Goal: Transaction & Acquisition: Purchase product/service

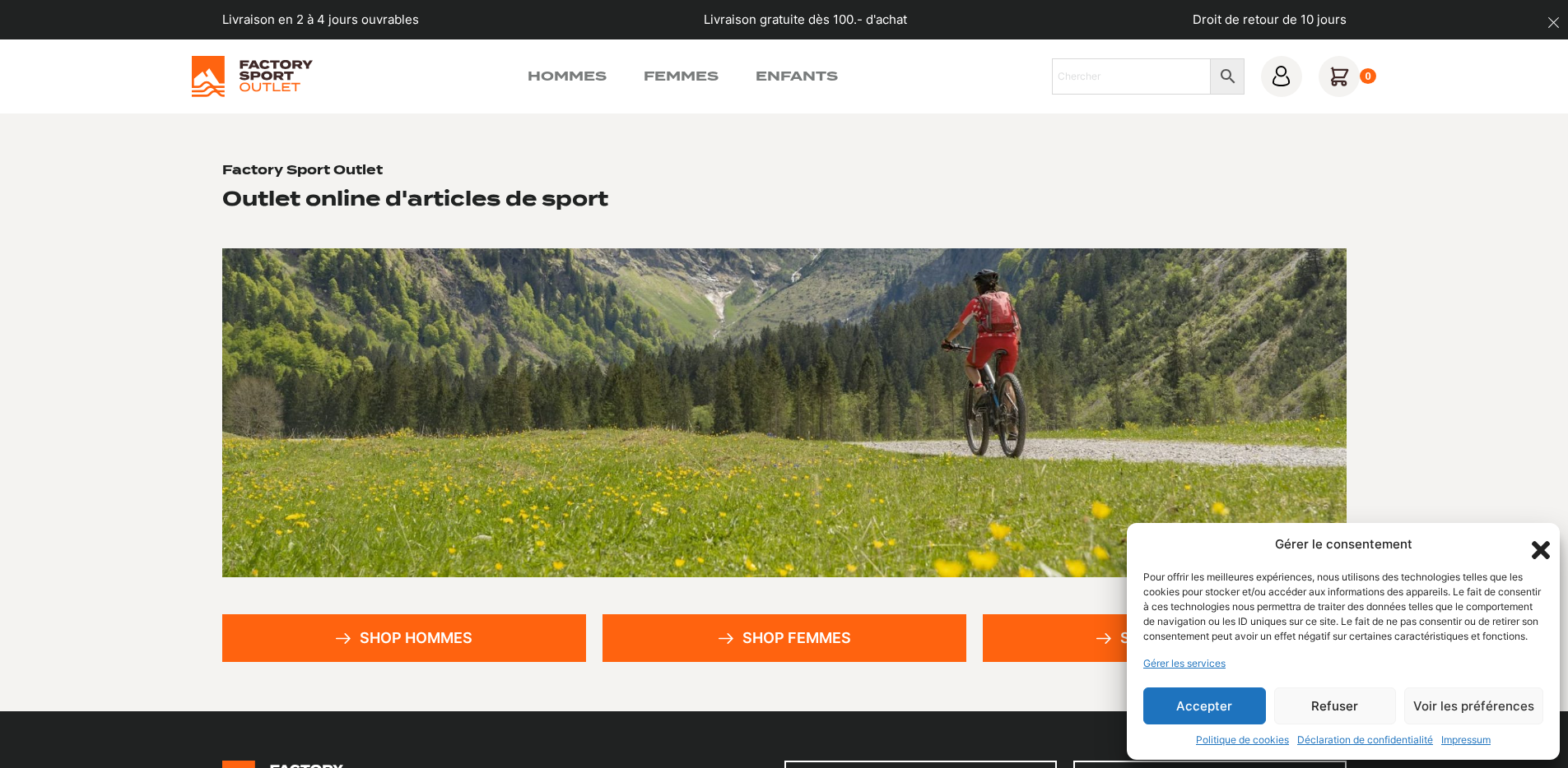
click at [1310, 691] on button "Refuser" at bounding box center [1335, 706] width 123 height 37
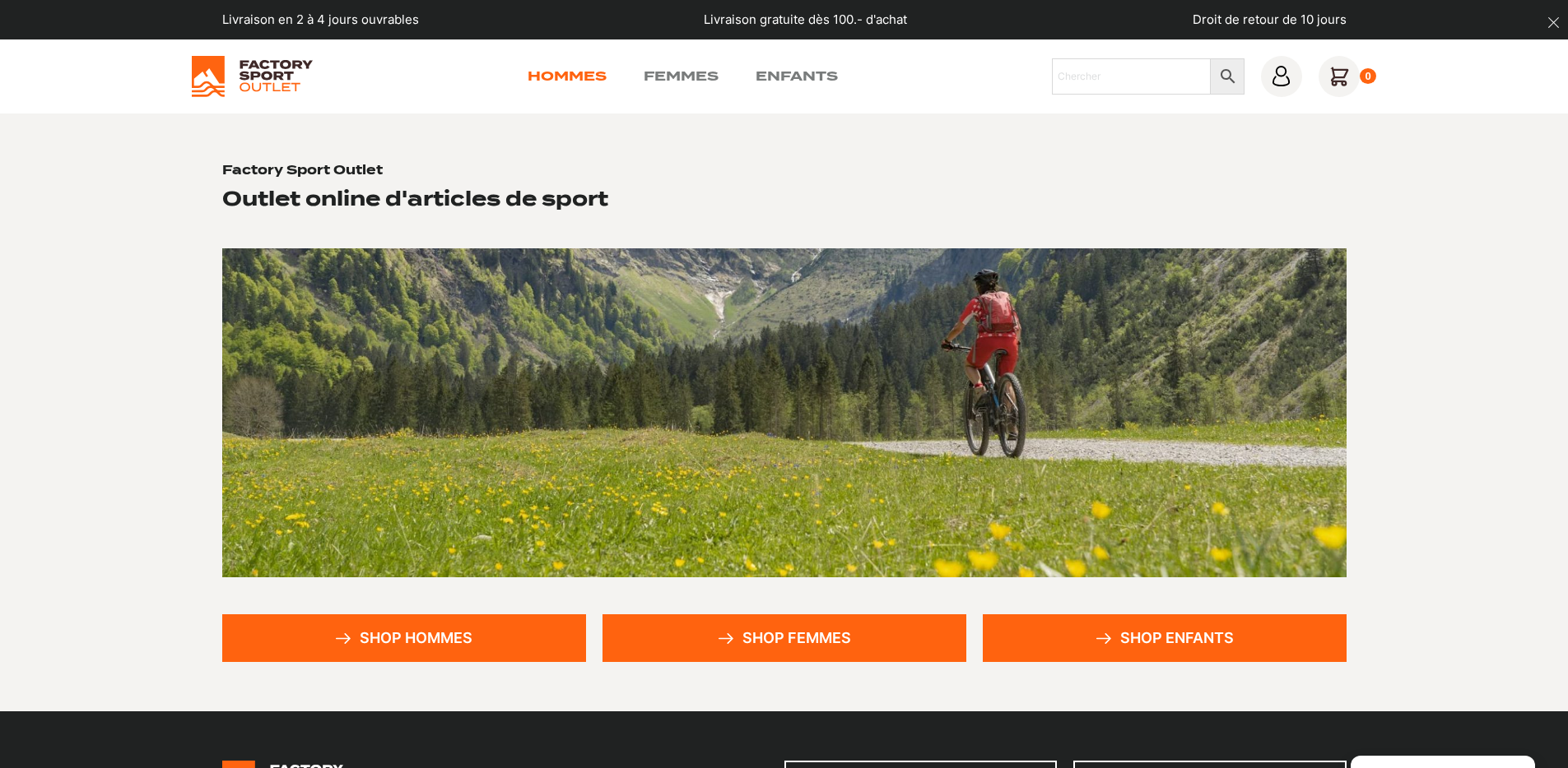
click at [563, 76] on link "Hommes" at bounding box center [567, 76] width 79 height 20
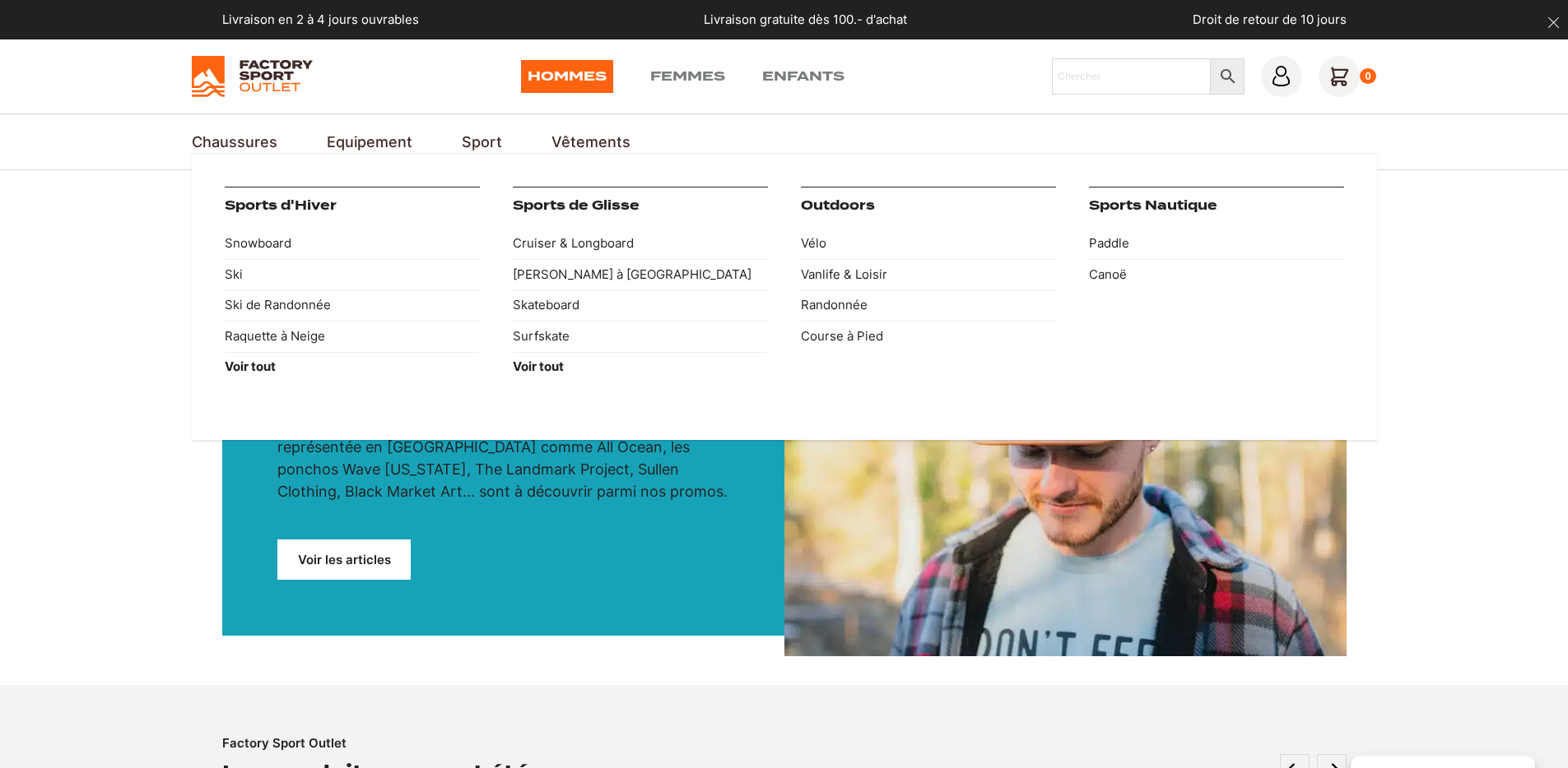
click at [472, 139] on link "Sport" at bounding box center [481, 141] width 40 height 22
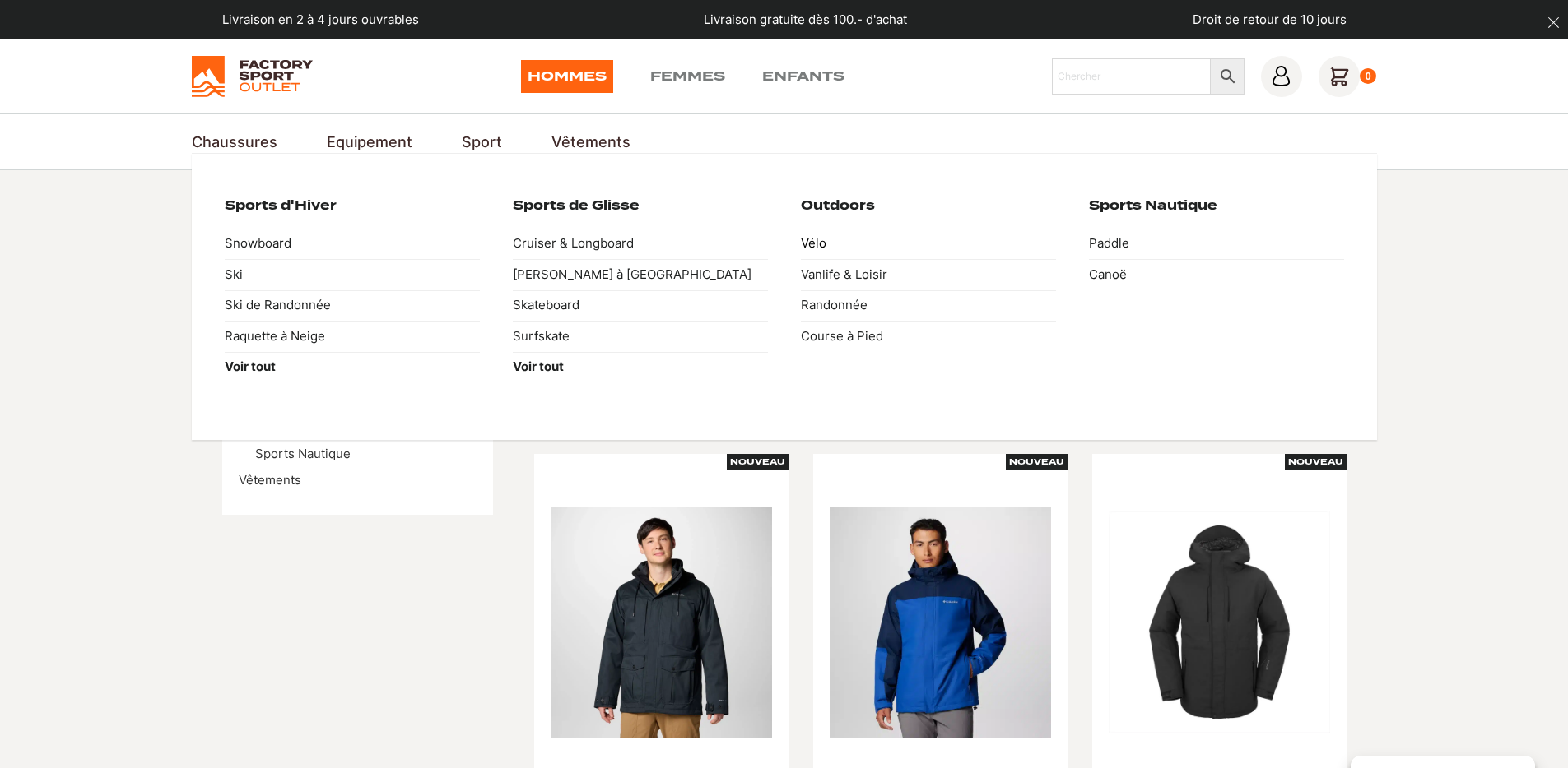
click at [815, 237] on link "Vélo" at bounding box center [928, 244] width 256 height 31
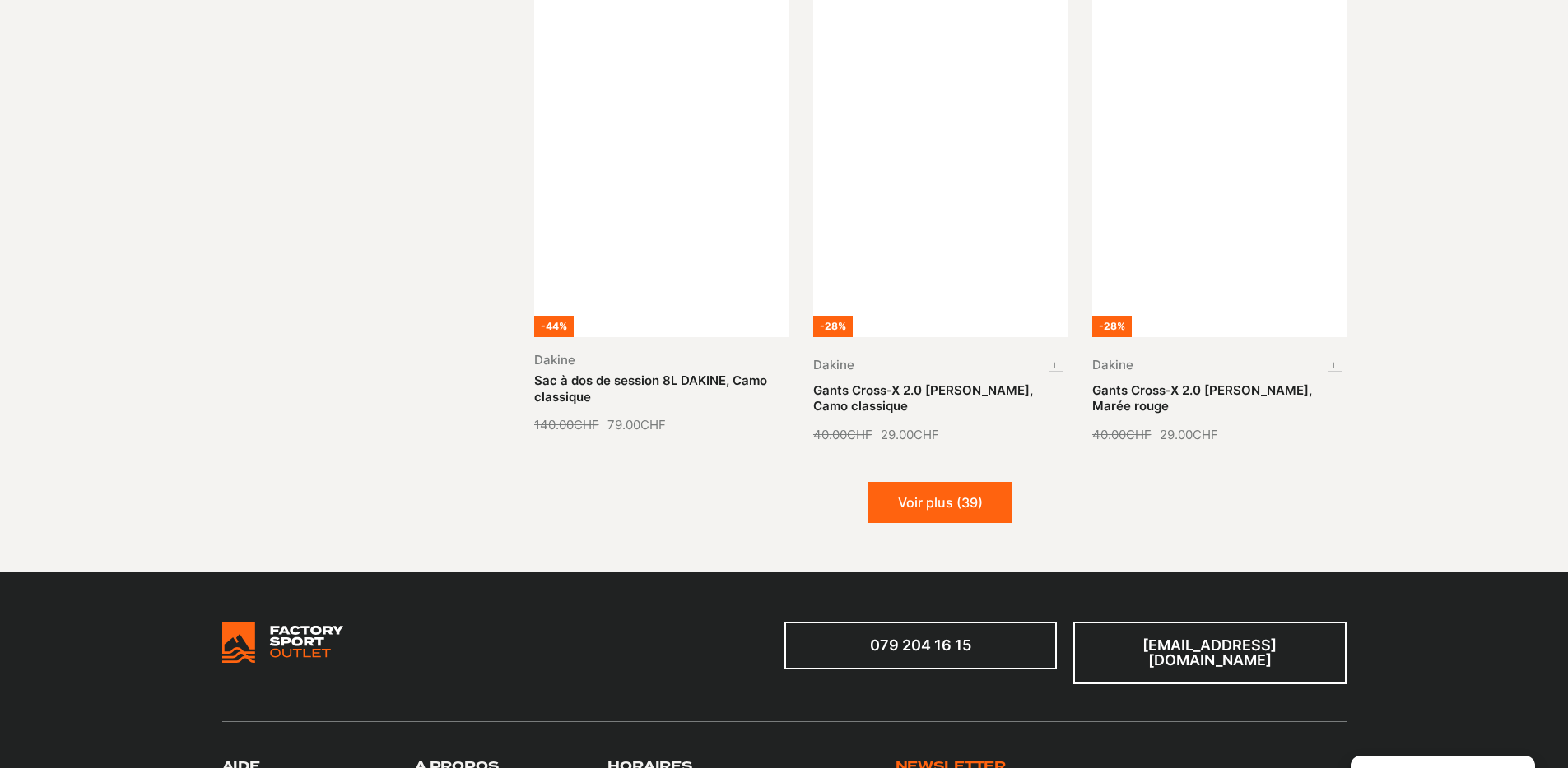
scroll to position [1853, 0]
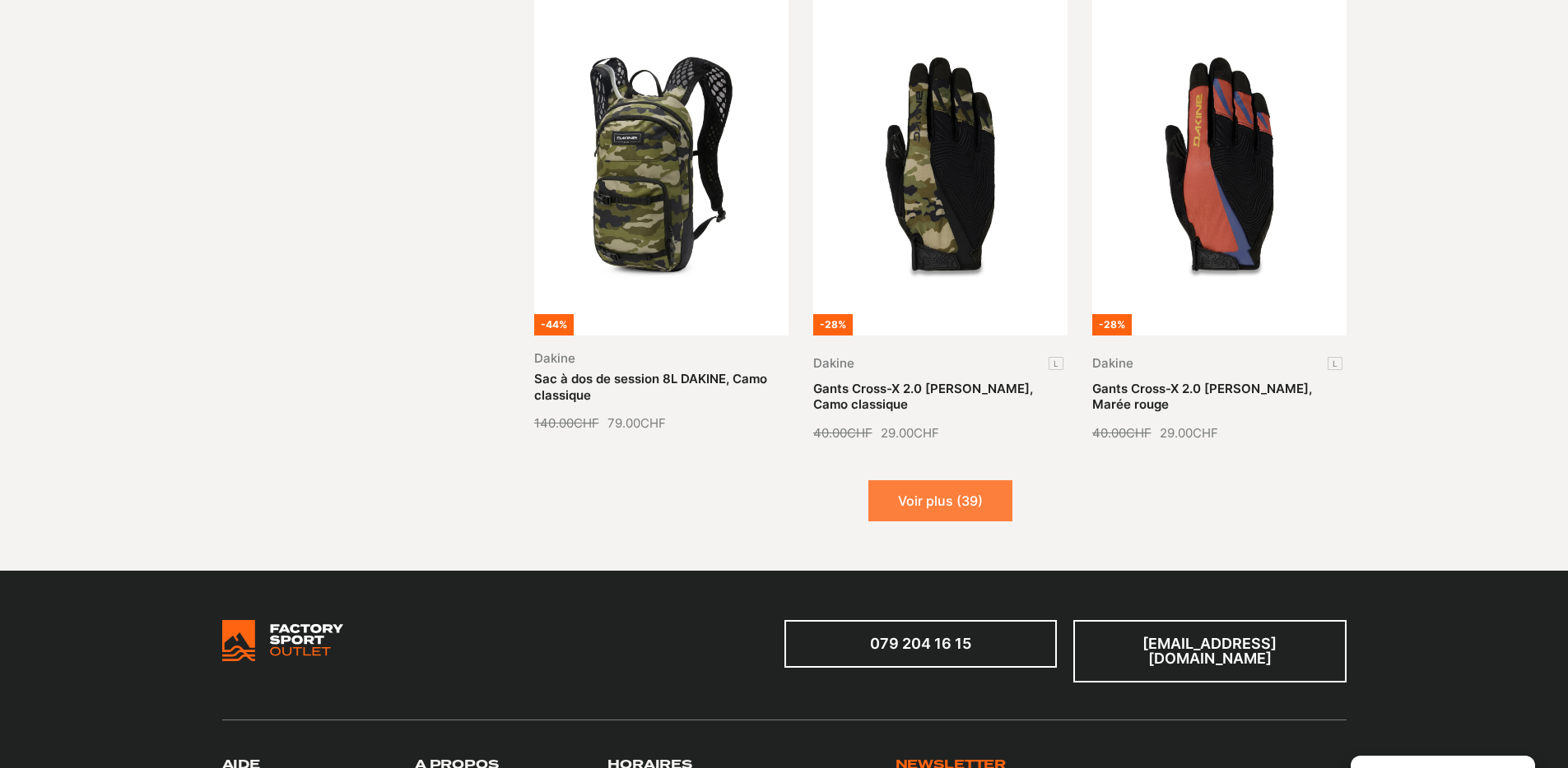
click at [989, 481] on button "Voir plus (39)" at bounding box center [940, 500] width 144 height 41
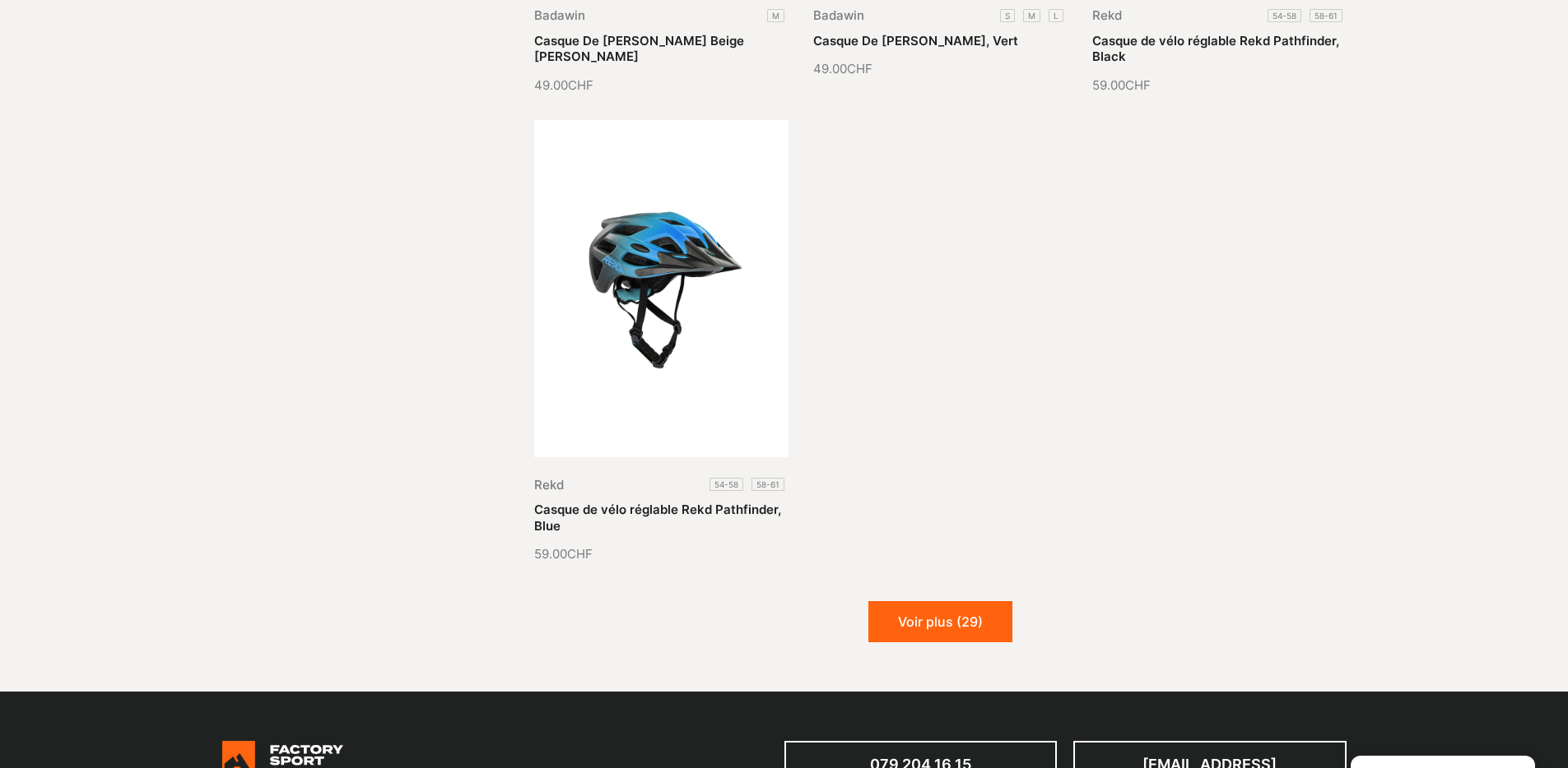
scroll to position [3612, 0]
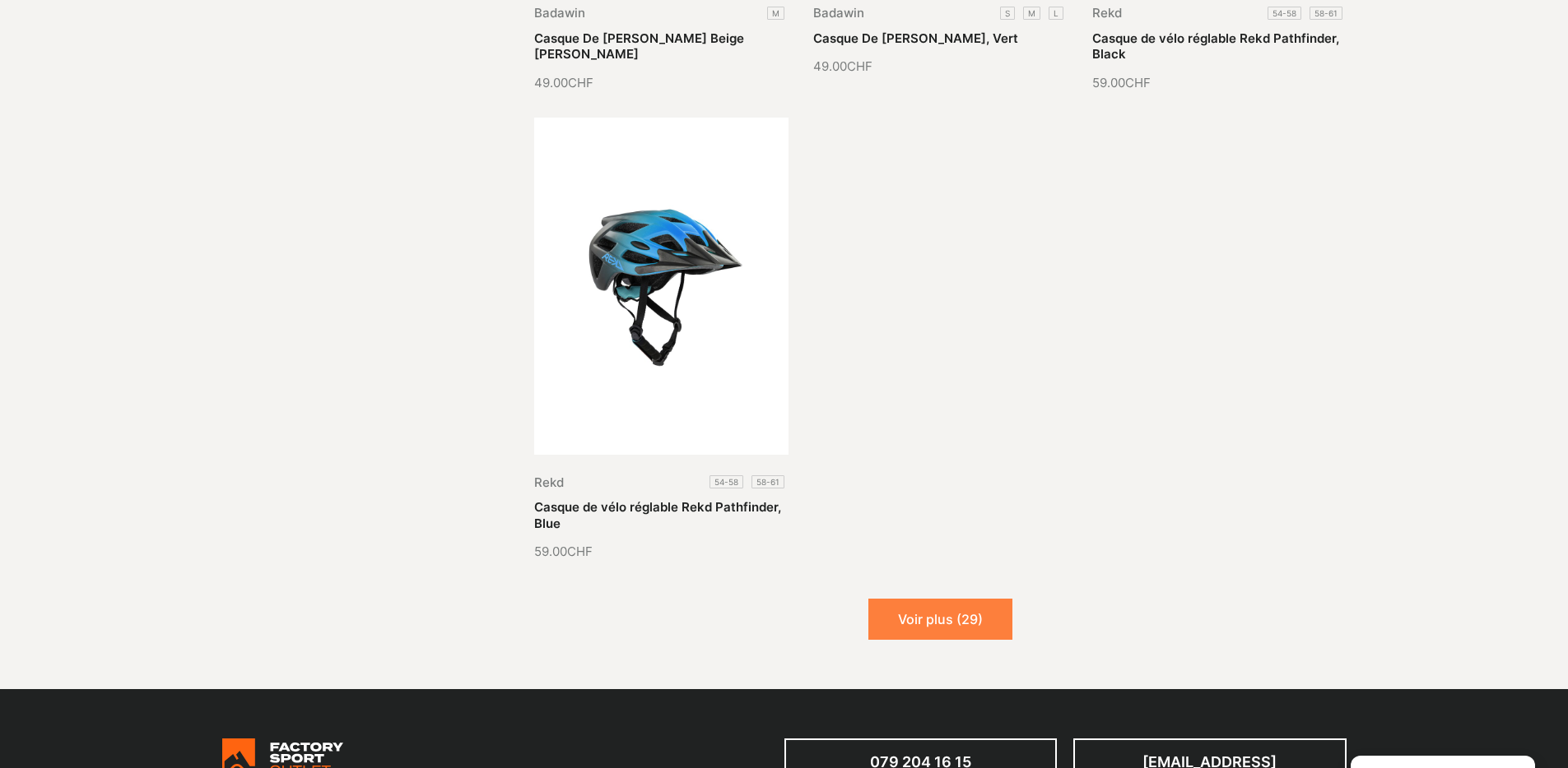
click at [983, 619] on button "Voir plus (29)" at bounding box center [940, 619] width 144 height 41
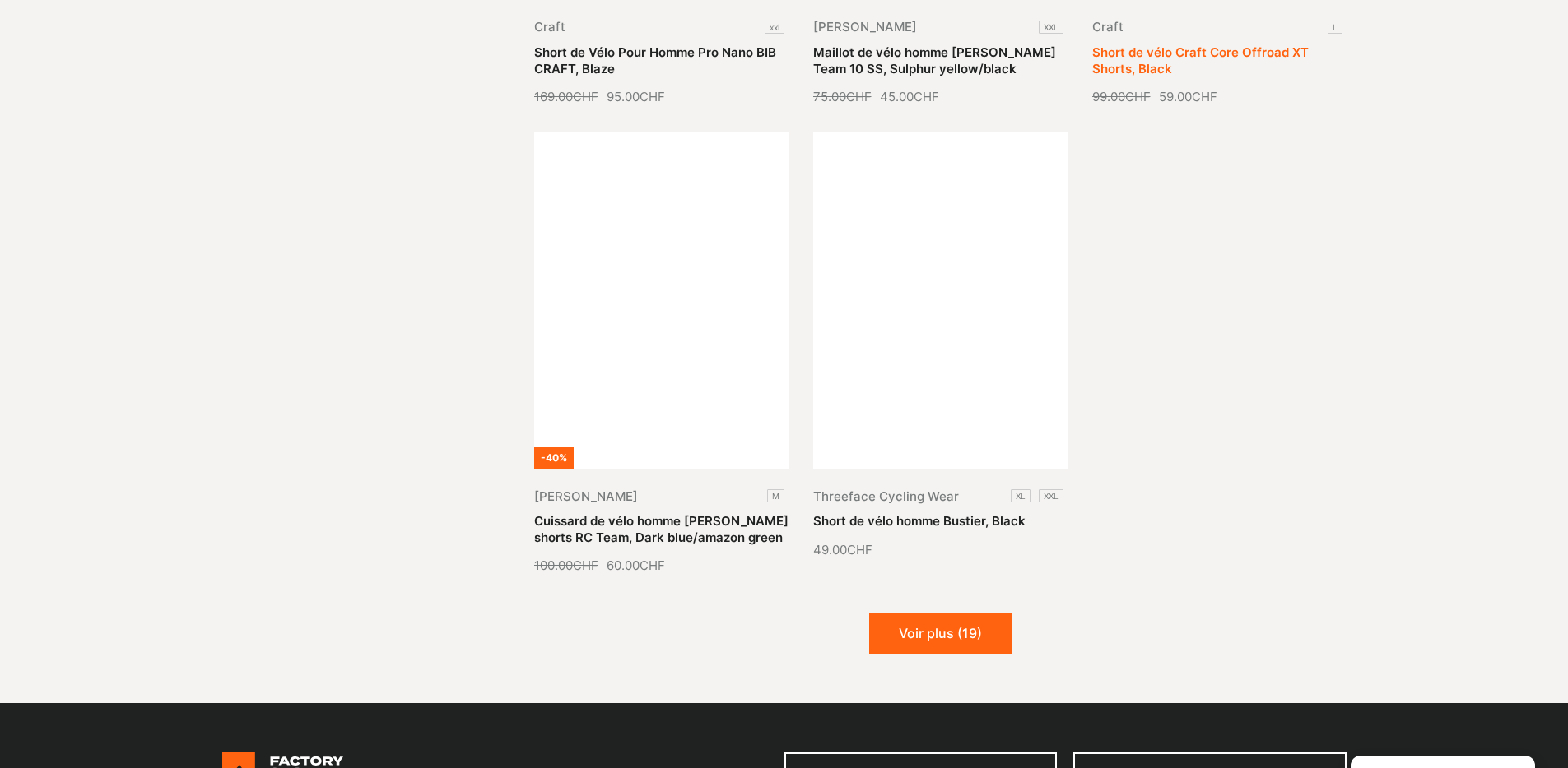
scroll to position [5031, 0]
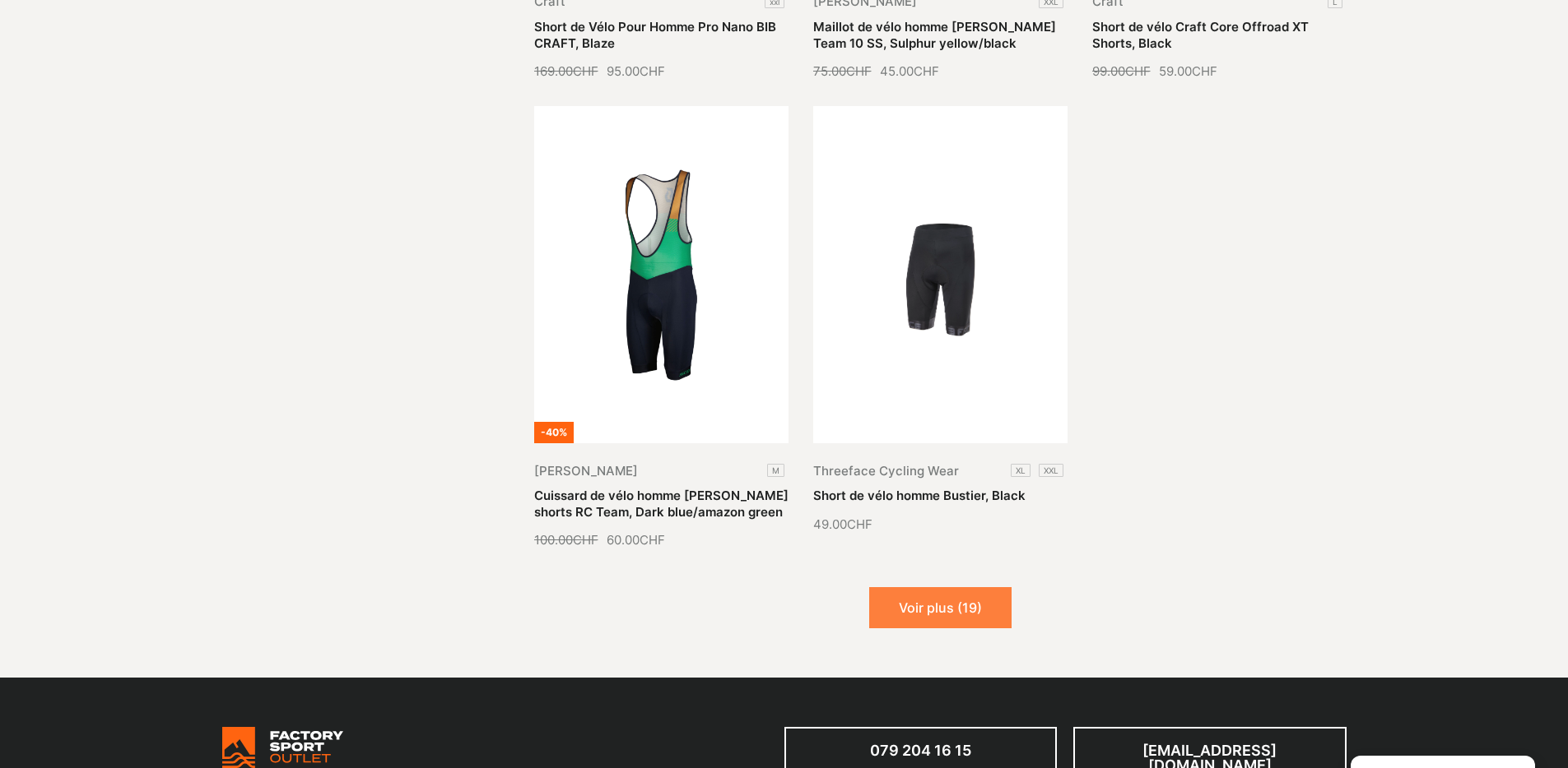
click at [981, 596] on button "Voir plus (19)" at bounding box center [940, 608] width 142 height 41
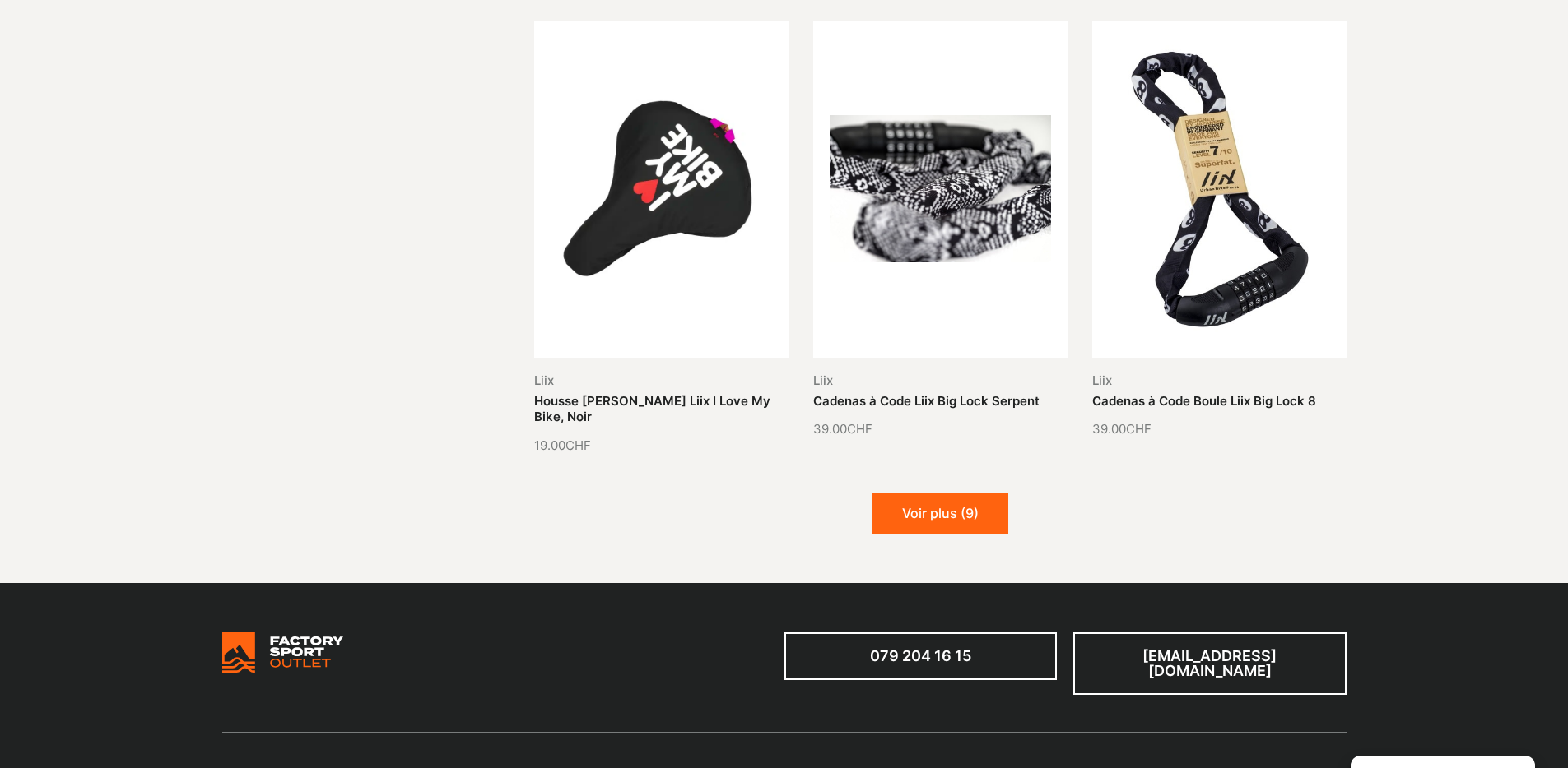
scroll to position [6542, 0]
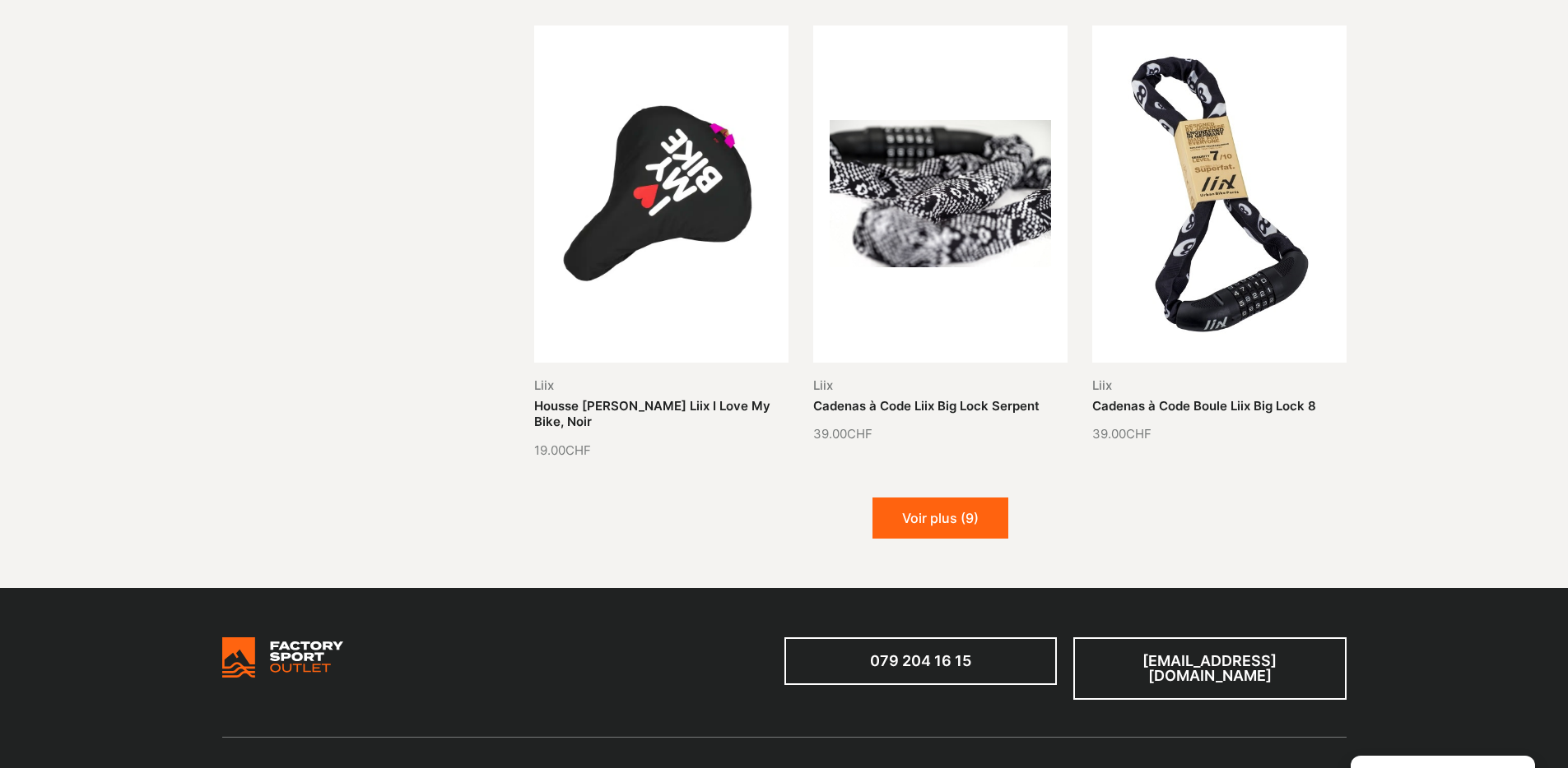
click at [944, 498] on button "Voir plus (9)" at bounding box center [940, 518] width 136 height 41
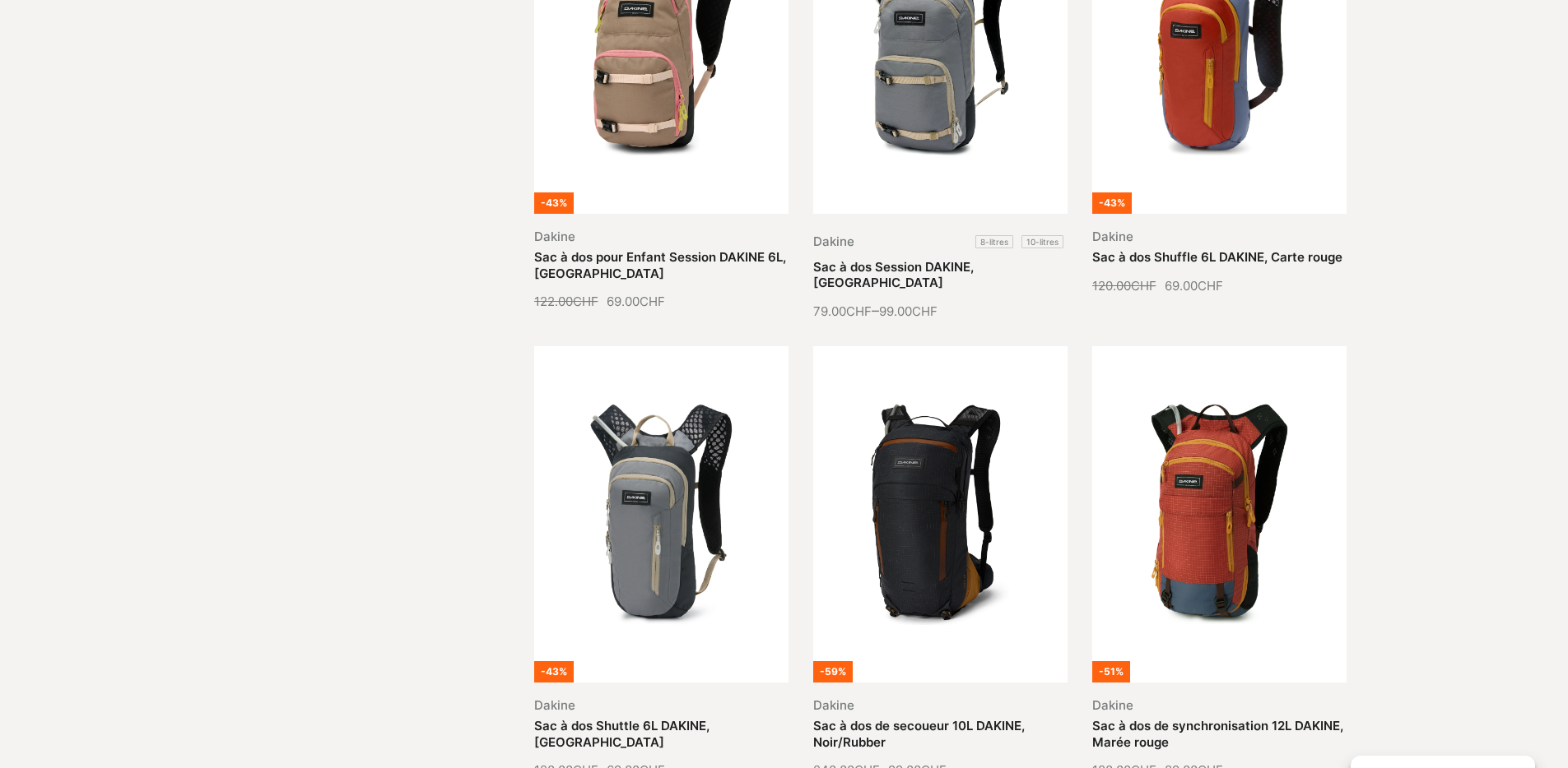
scroll to position [1014, 0]
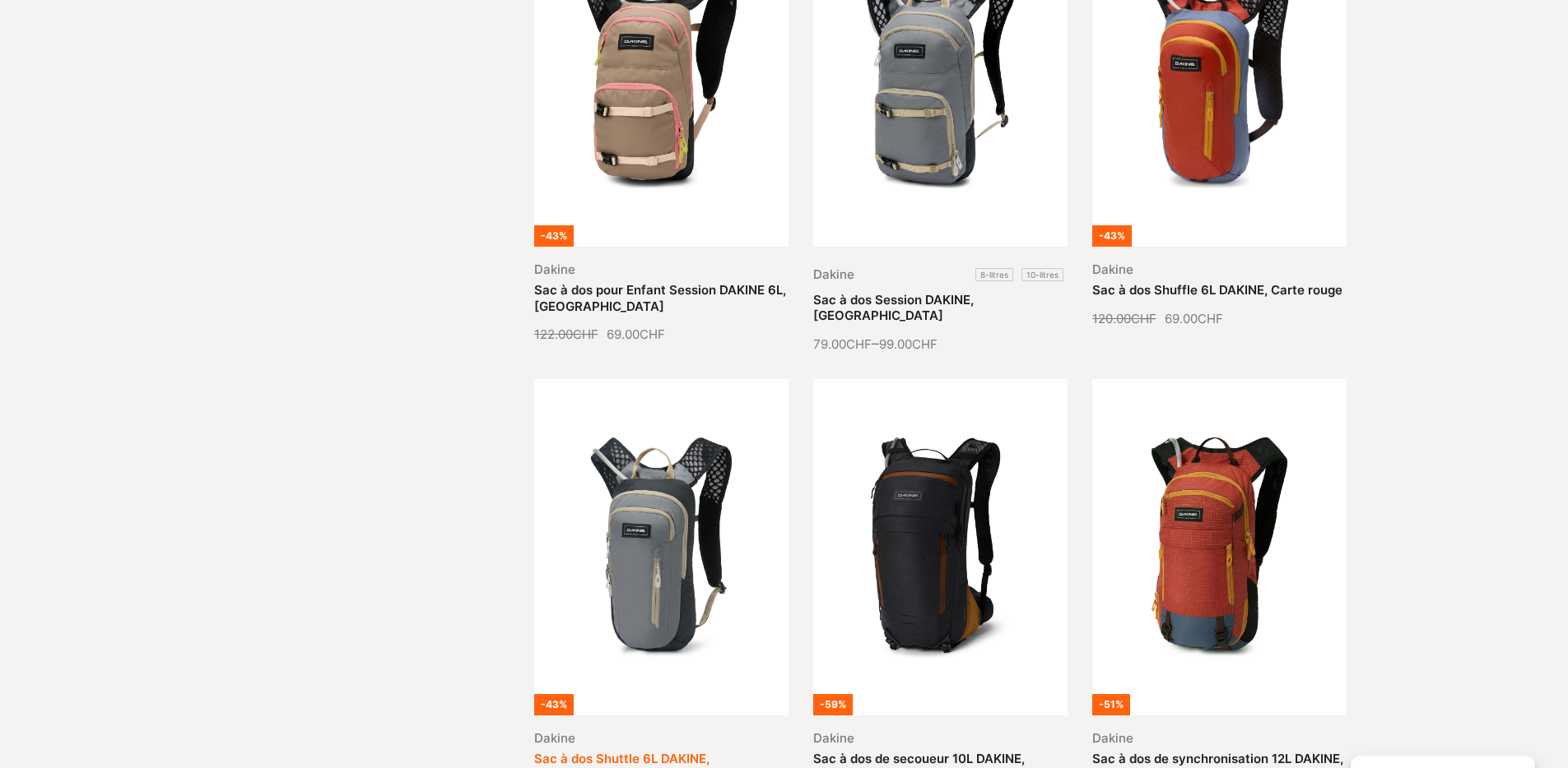
click at [706, 751] on link "Sac à dos Shuttle 6L DAKINE, [GEOGRAPHIC_DATA]" at bounding box center [621, 767] width 175 height 32
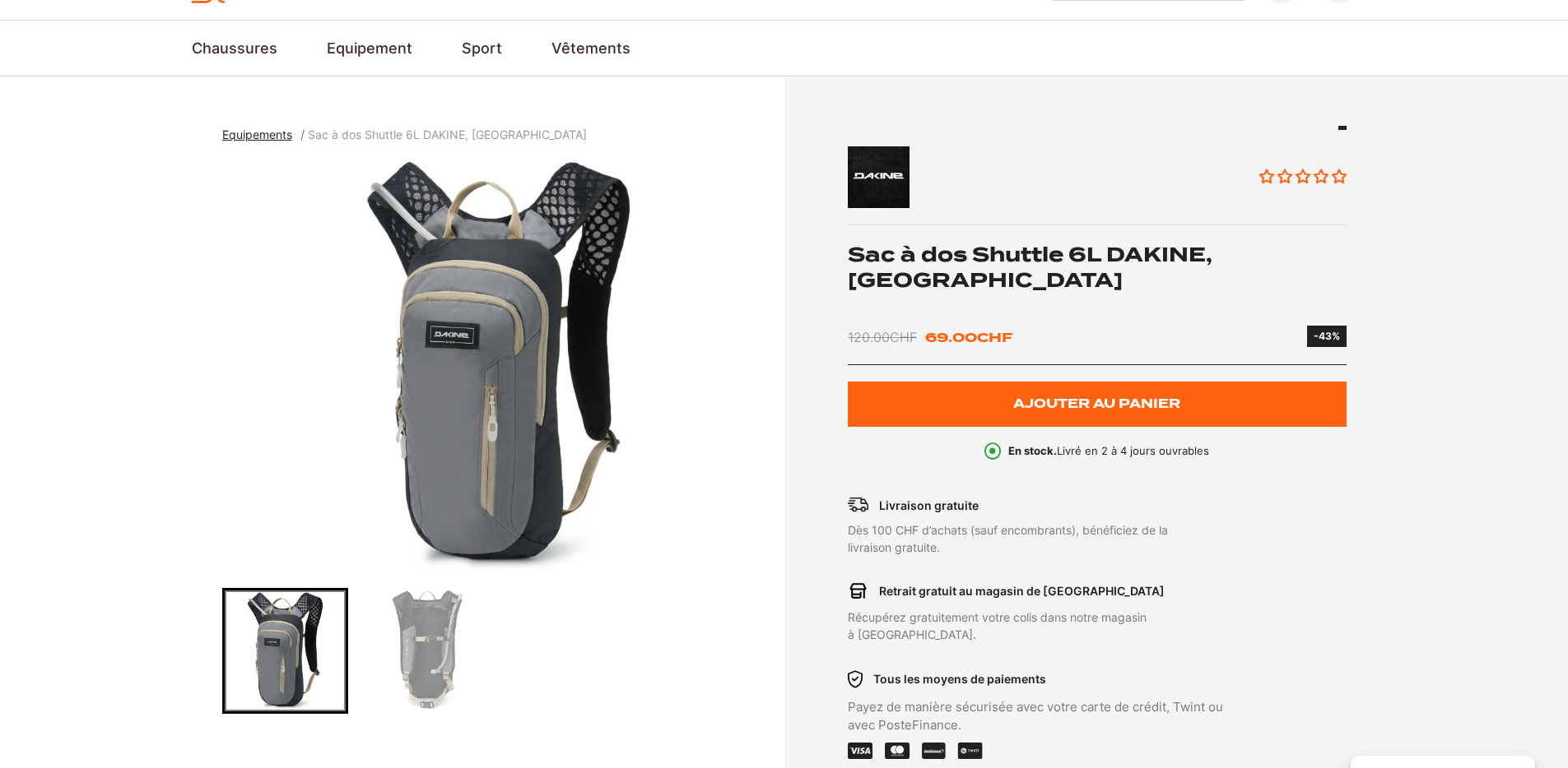
scroll to position [121, 0]
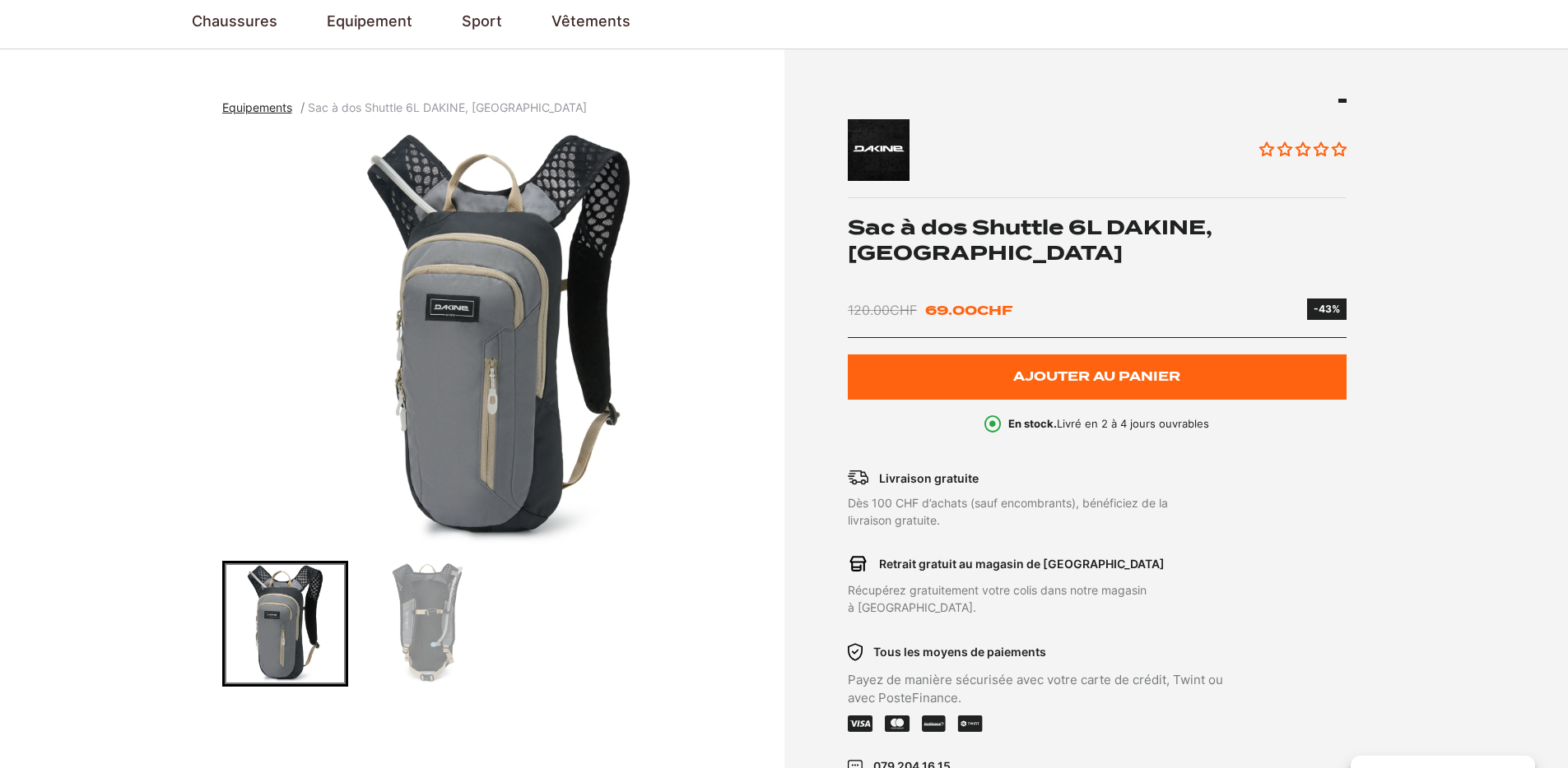
click at [433, 607] on img "Go to slide 2" at bounding box center [427, 623] width 121 height 121
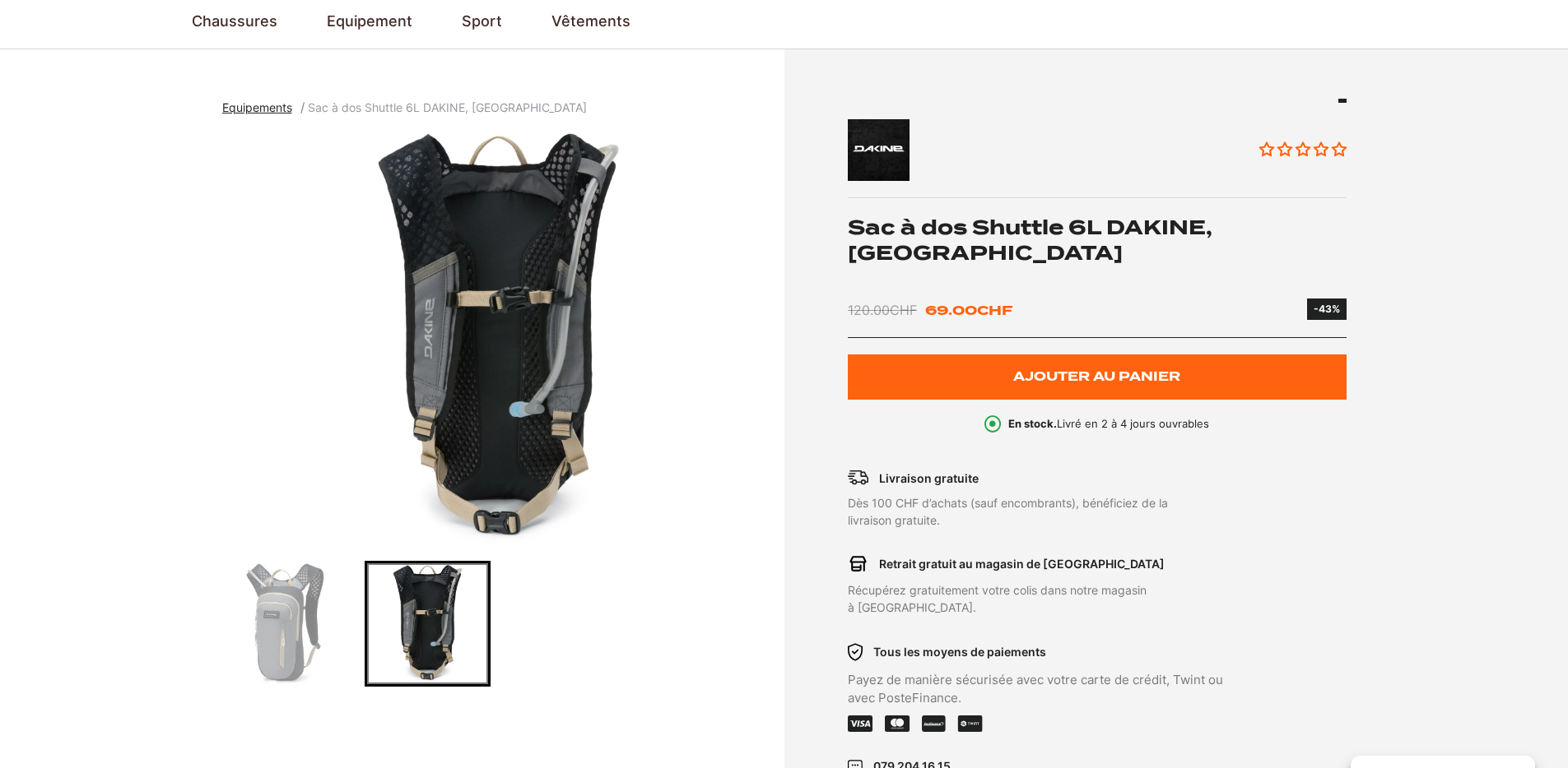
click at [286, 612] on img "Go to slide 1" at bounding box center [285, 623] width 121 height 121
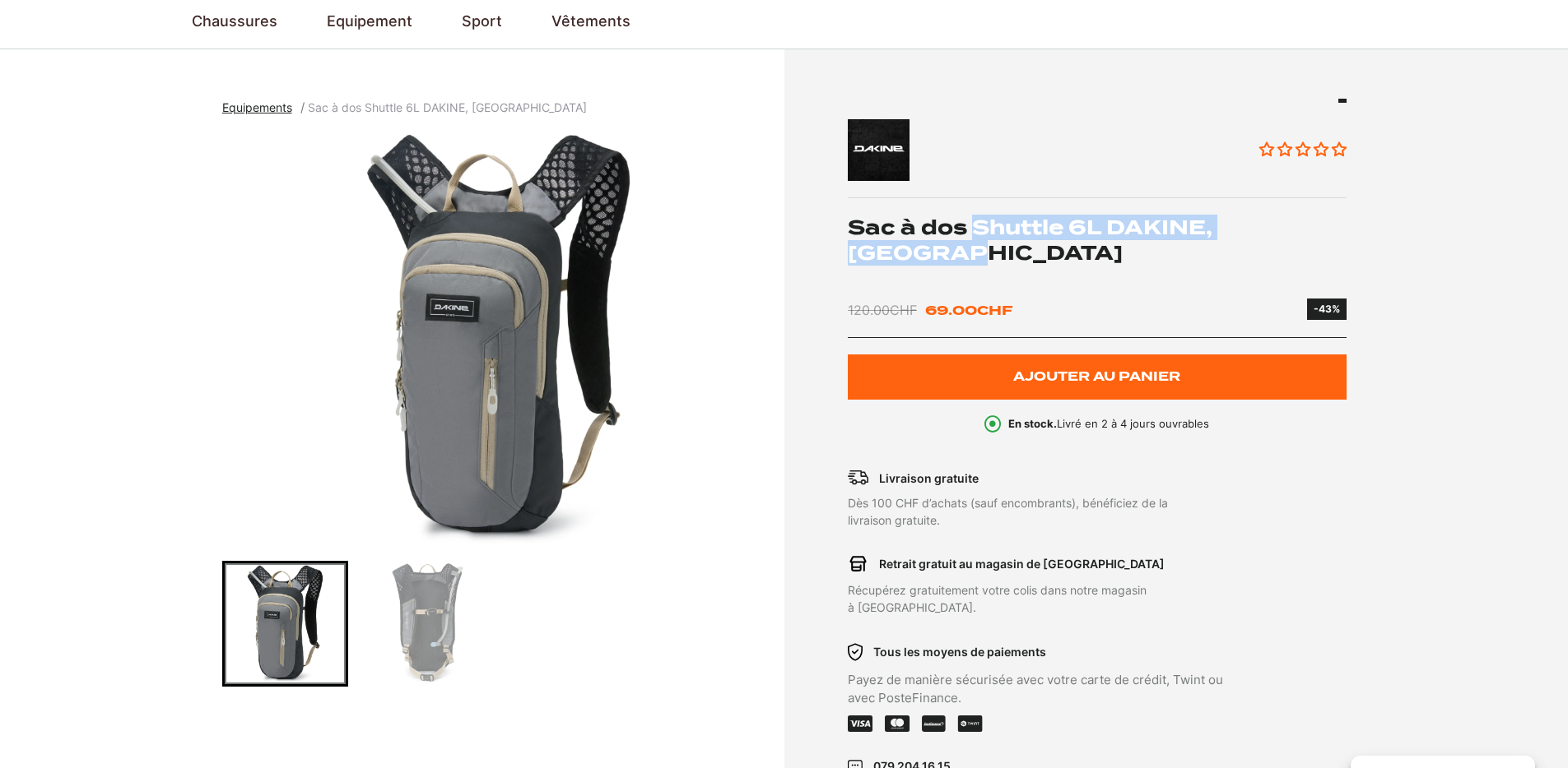
drag, startPoint x: 978, startPoint y: 227, endPoint x: 1327, endPoint y: 227, distance: 349.0
click at [1327, 227] on h1 "Sac à dos Shuttle 6L DAKINE, [GEOGRAPHIC_DATA]" at bounding box center [1097, 240] width 499 height 51
copy h1 "Shuttle 6L DAKINE, [GEOGRAPHIC_DATA]"
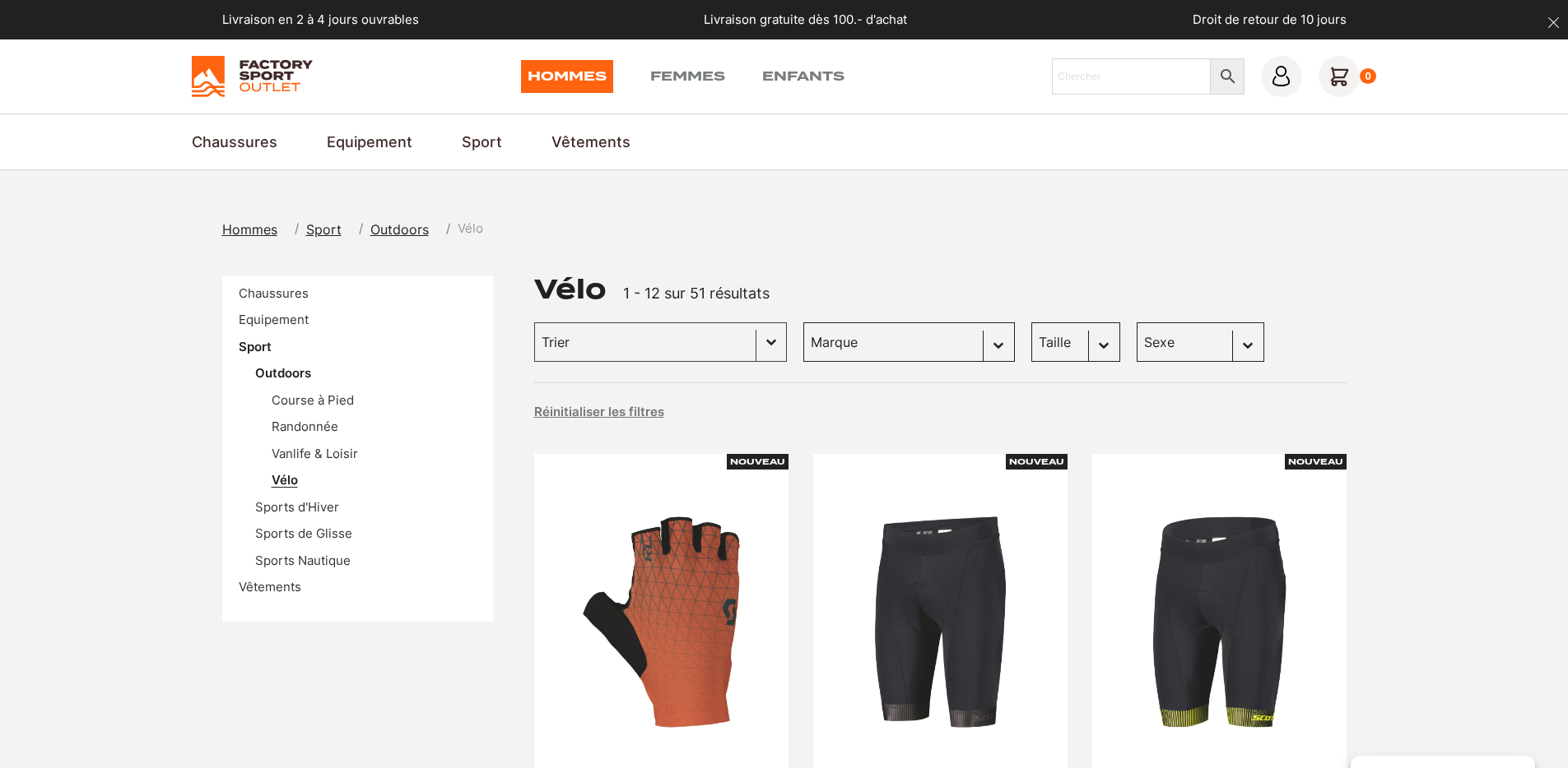
click at [281, 479] on link "Vélo" at bounding box center [284, 480] width 26 height 16
click at [286, 476] on link "Vélo" at bounding box center [284, 480] width 26 height 16
click at [670, 343] on input "Trier le contenu" at bounding box center [645, 342] width 208 height 22
click at [835, 406] on div "Réinitialiser les filtres" at bounding box center [939, 411] width 812 height 22
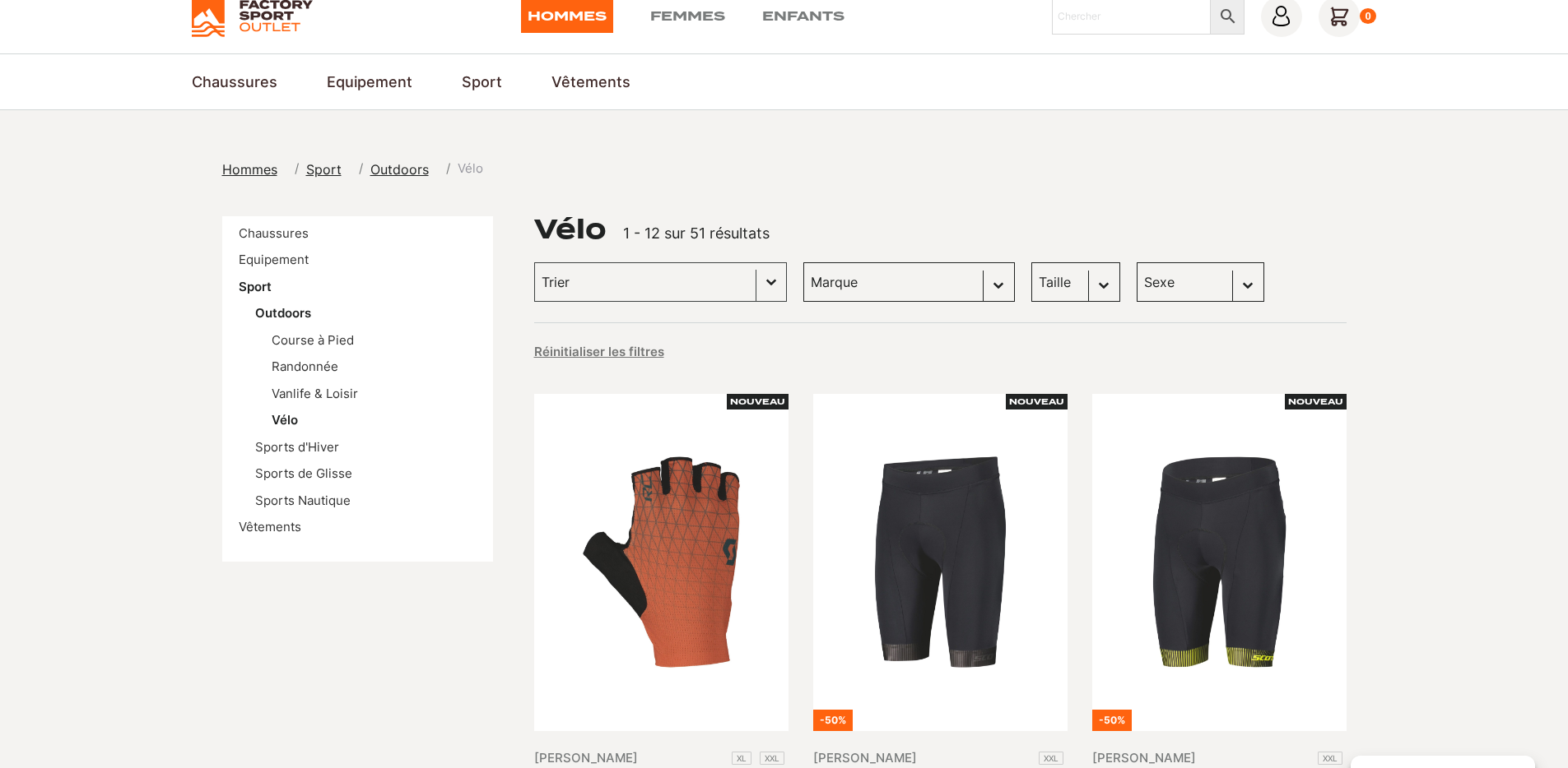
scroll to position [51, 0]
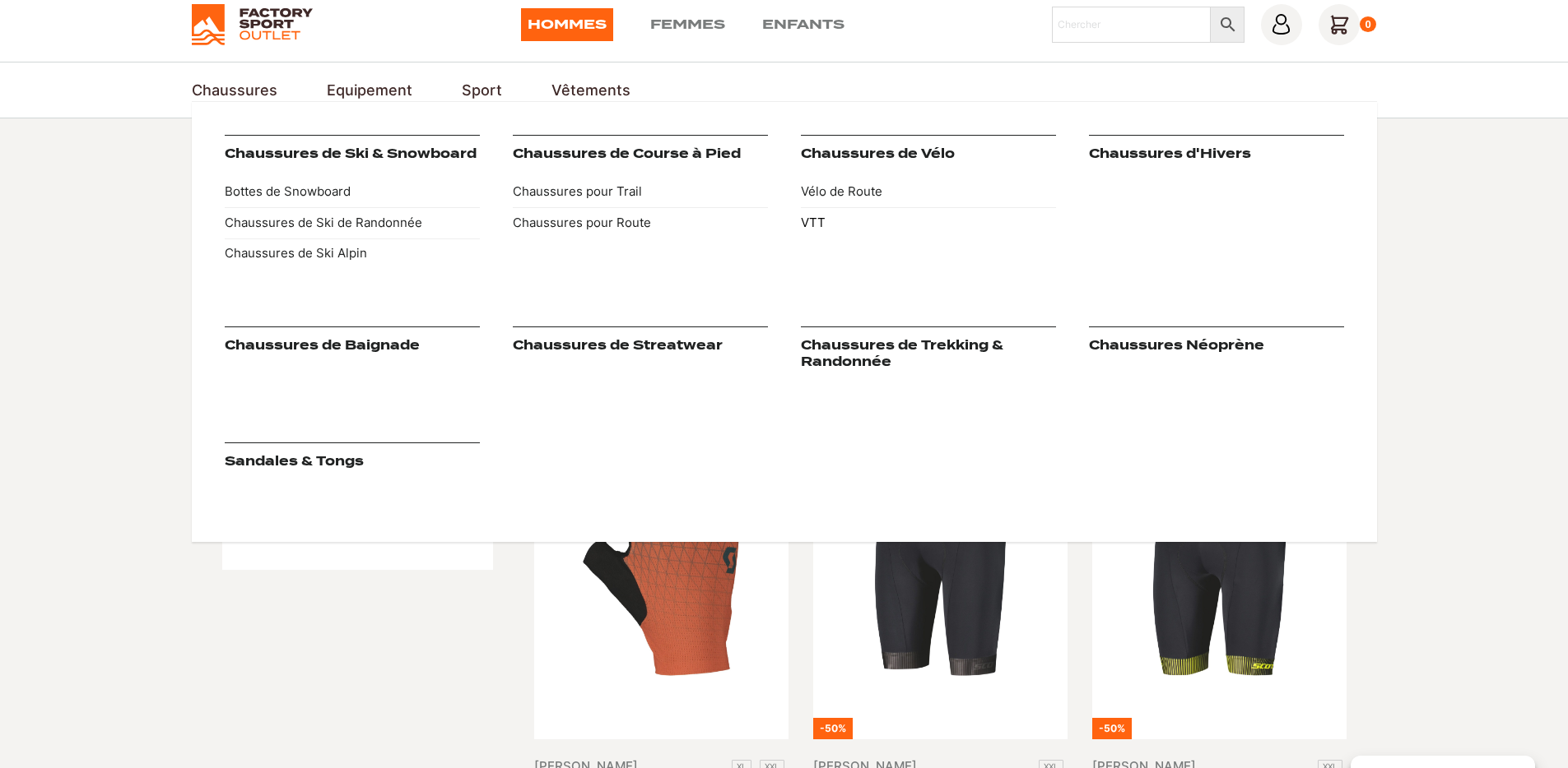
click at [817, 228] on link "VTT" at bounding box center [928, 223] width 256 height 31
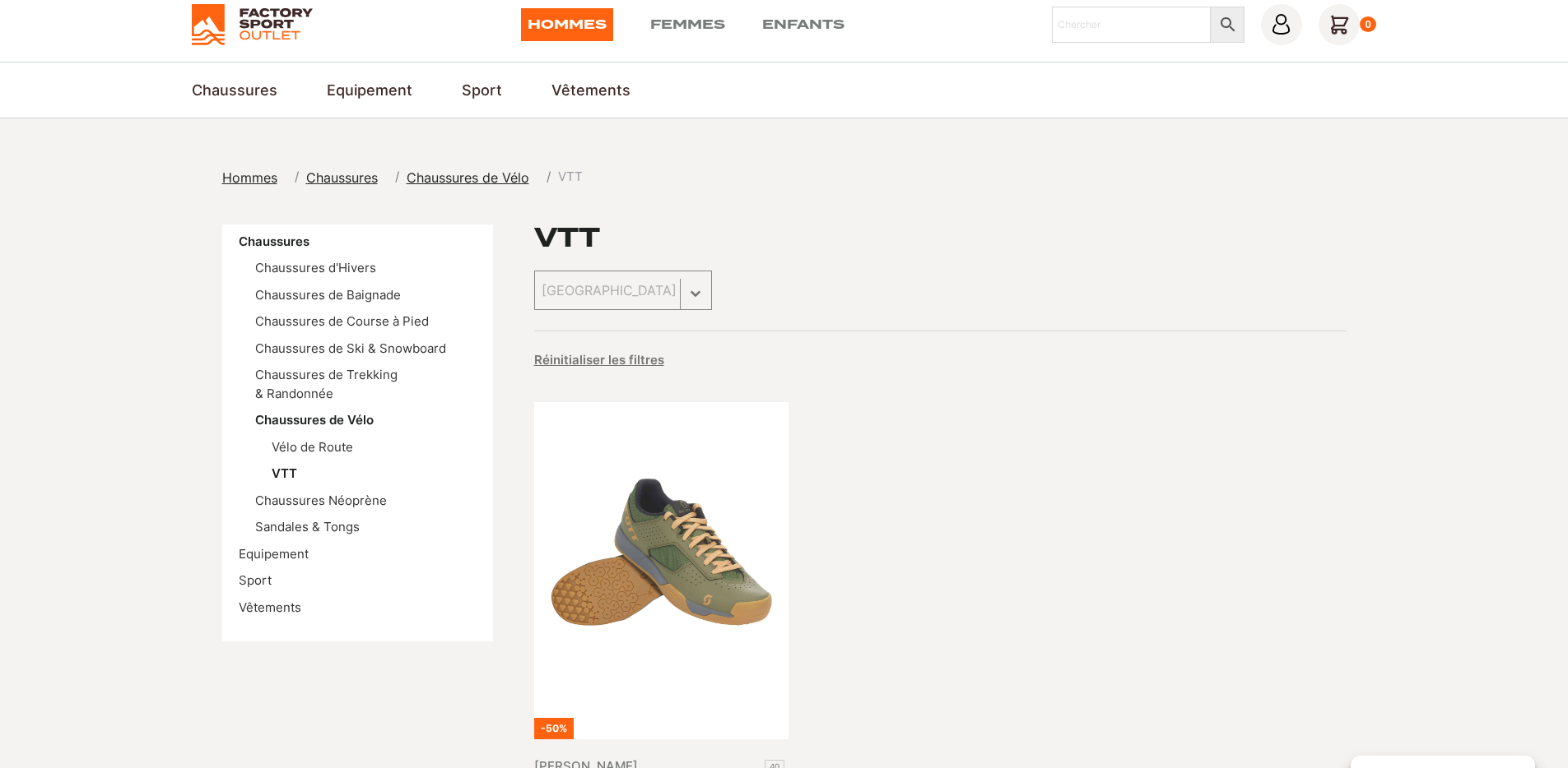
scroll to position [469, 0]
